Goal: Obtain resource: Download file/media

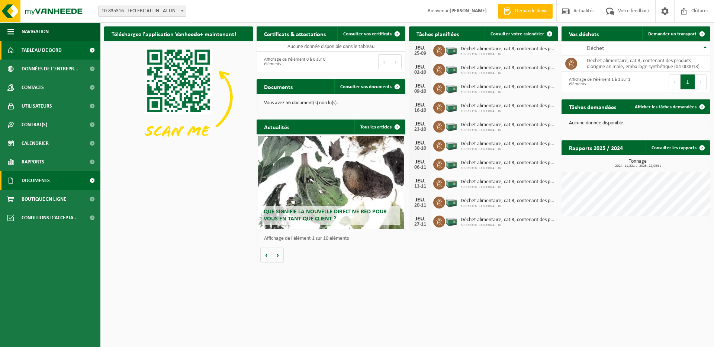
click at [84, 176] on span at bounding box center [92, 180] width 17 height 19
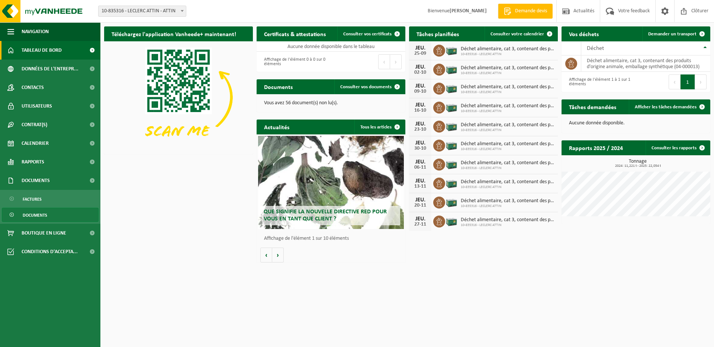
click at [61, 215] on link "Documents" at bounding box center [50, 215] width 97 height 14
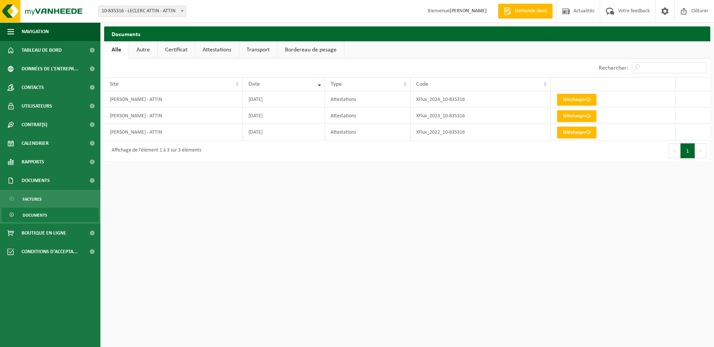
drag, startPoint x: 65, startPoint y: 210, endPoint x: 292, endPoint y: 171, distance: 230.2
click at [292, 171] on html "Site: 10-835316 - LECLERC ATTIN - ATTIN 10-835316 - LECLERC ATTIN - ATTIN Bienv…" at bounding box center [357, 173] width 714 height 347
click at [567, 102] on link "Télécharger" at bounding box center [576, 100] width 39 height 12
click at [224, 54] on link "Attestations" at bounding box center [217, 49] width 44 height 17
click at [187, 50] on link "Certificat" at bounding box center [175, 49] width 37 height 17
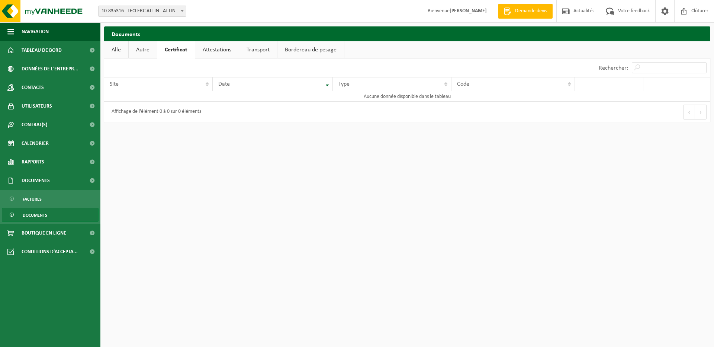
click at [140, 47] on link "Autre" at bounding box center [143, 49] width 28 height 17
click at [324, 52] on link "Bordereau de pesage" at bounding box center [311, 49] width 67 height 17
click at [107, 51] on link "Alle" at bounding box center [116, 49] width 24 height 17
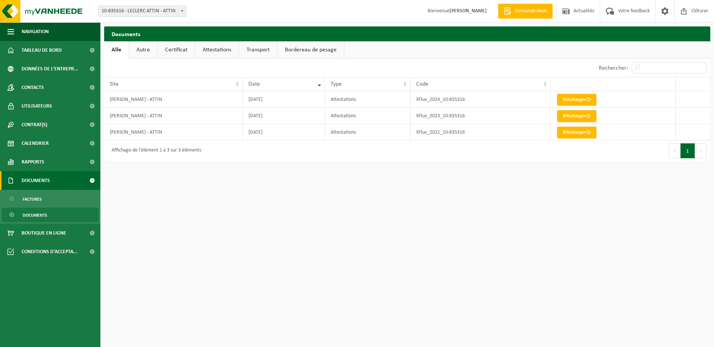
click at [65, 182] on link "Documents" at bounding box center [50, 180] width 100 height 19
click at [92, 182] on span at bounding box center [92, 180] width 17 height 19
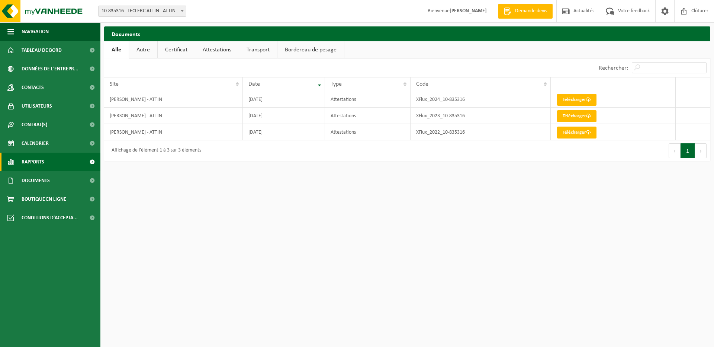
click at [49, 157] on link "Rapports" at bounding box center [50, 162] width 100 height 19
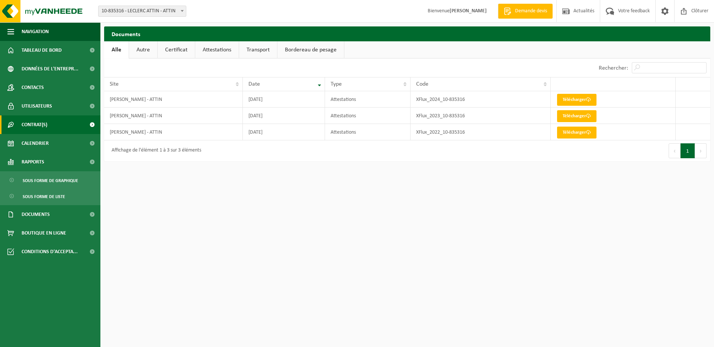
click at [52, 124] on link "Contrat(s)" at bounding box center [50, 124] width 100 height 19
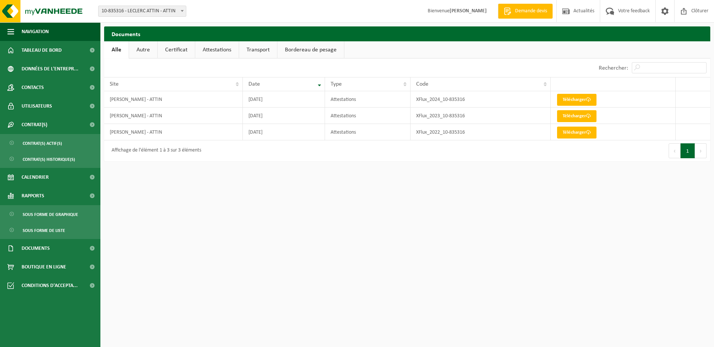
click at [50, 151] on ul "Contrat(s) actif(s) Contrat(s) historique(s)" at bounding box center [50, 151] width 100 height 34
click at [51, 147] on span "Contrat(s) actif(s)" at bounding box center [42, 143] width 39 height 14
